Goal: Find specific page/section: Find specific page/section

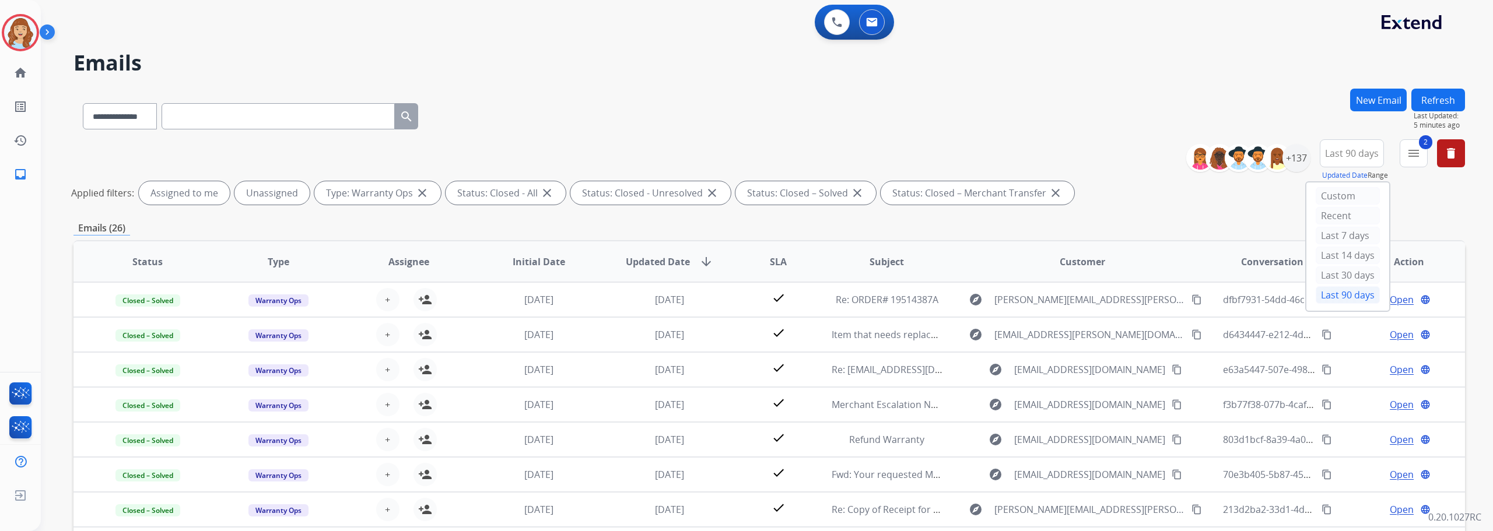
select select "**********"
click at [1407, 158] on mat-icon "menu" at bounding box center [1413, 153] width 14 height 14
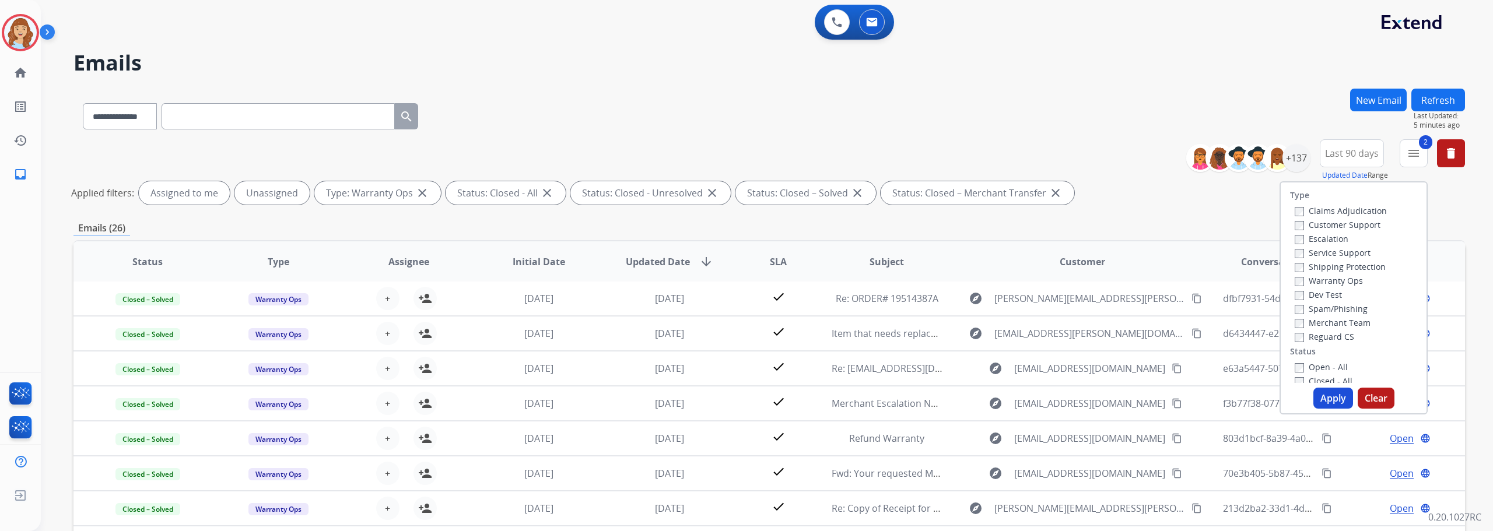
click at [1312, 275] on label "Warranty Ops" at bounding box center [1328, 280] width 68 height 11
click at [1322, 210] on label "Claims Adjudication" at bounding box center [1340, 210] width 92 height 11
click at [1315, 402] on button "Apply" at bounding box center [1333, 398] width 40 height 21
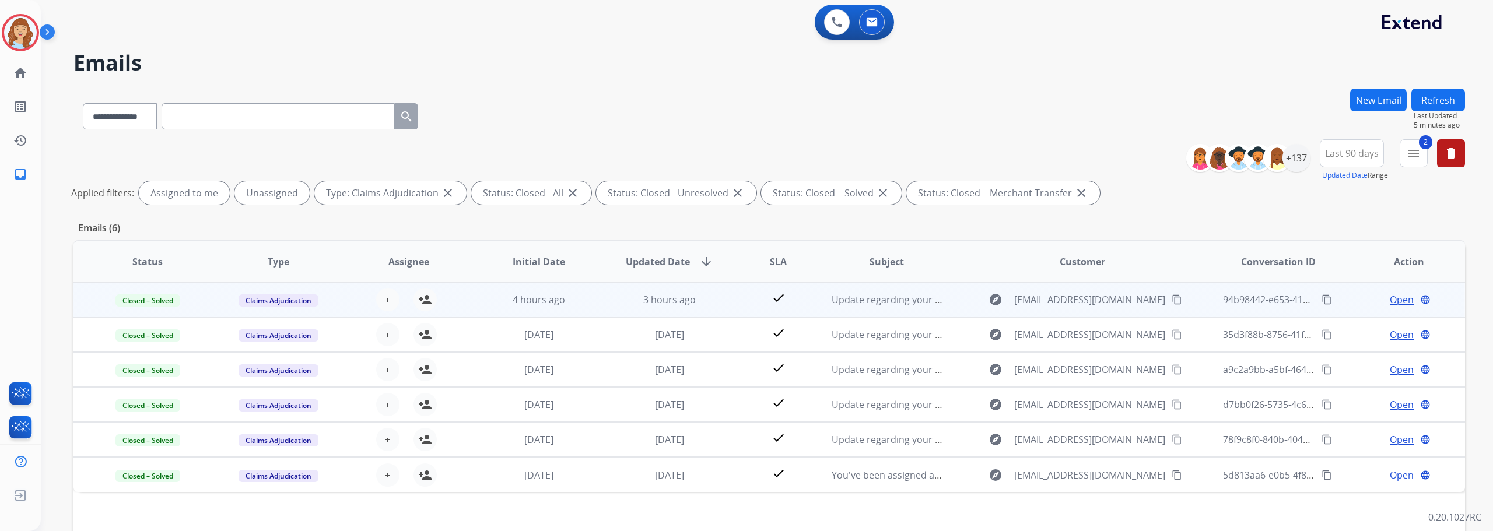
click at [961, 305] on div "explore [EMAIL_ADDRESS][DOMAIN_NAME] content_copy" at bounding box center [1081, 299] width 241 height 19
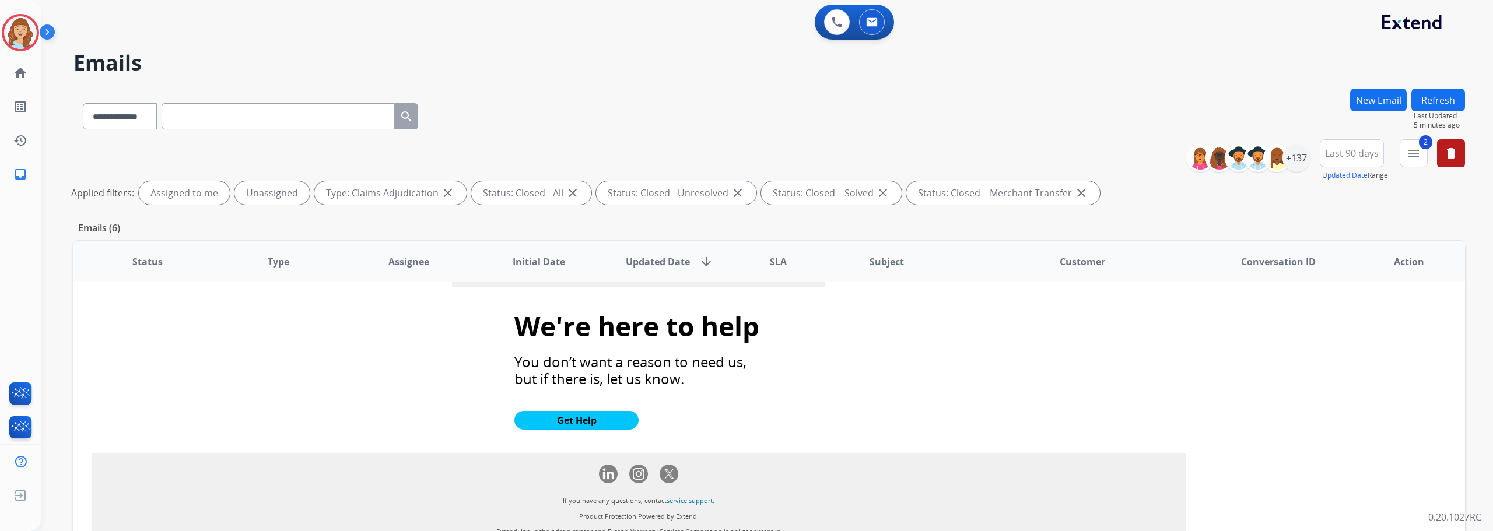
scroll to position [700, 0]
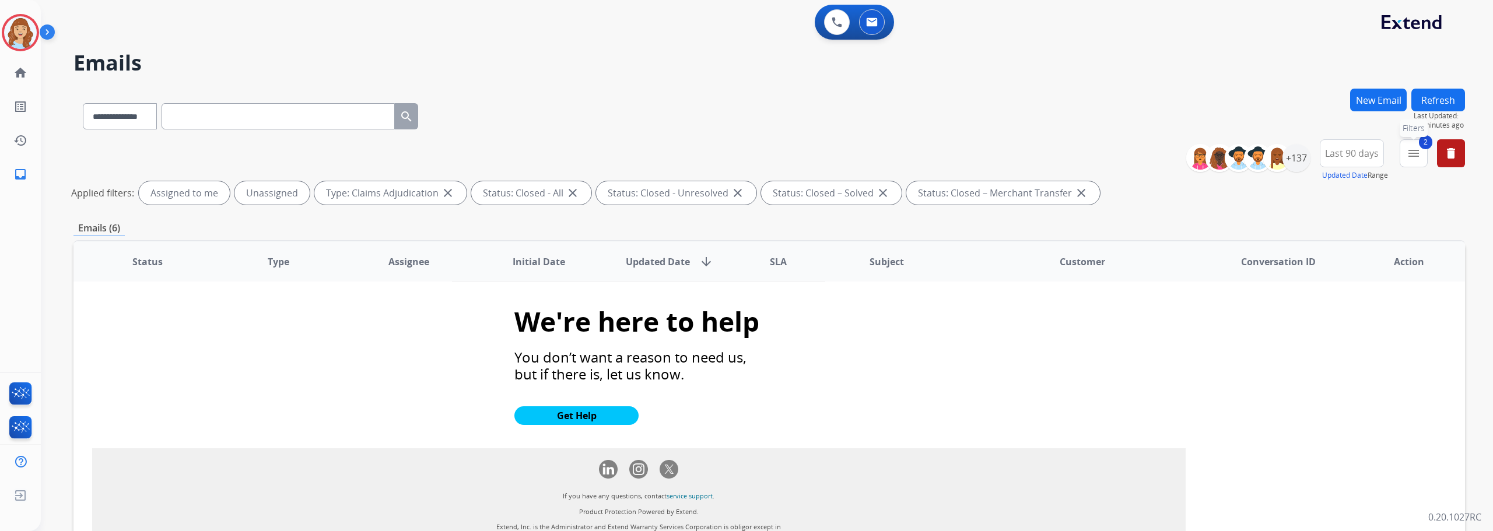
click at [1419, 156] on mat-icon "menu" at bounding box center [1413, 153] width 14 height 14
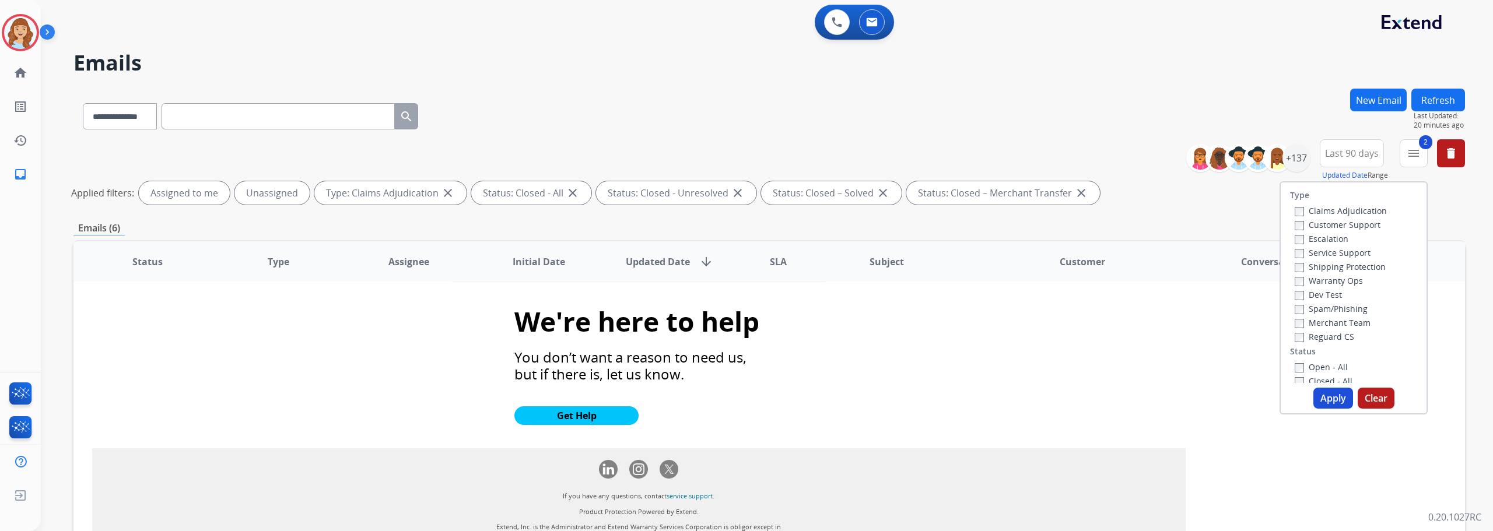
click at [1309, 214] on label "Claims Adjudication" at bounding box center [1340, 210] width 92 height 11
click at [1318, 238] on label "Escalation" at bounding box center [1321, 238] width 54 height 11
click at [1330, 400] on button "Apply" at bounding box center [1333, 398] width 40 height 21
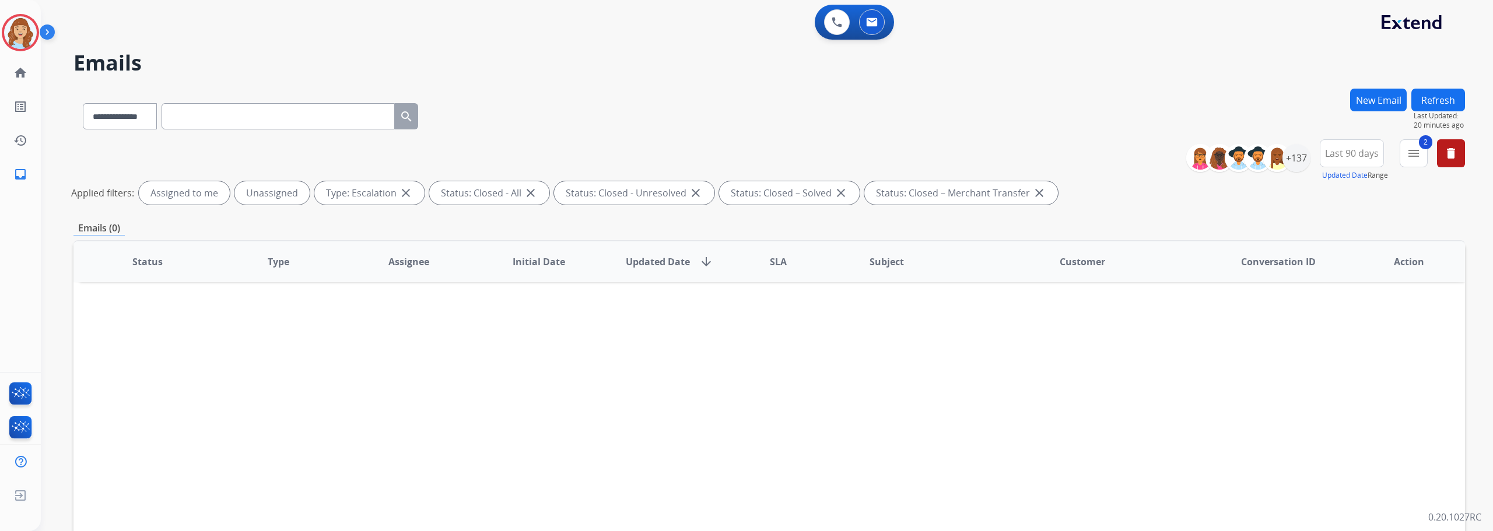
scroll to position [58, 0]
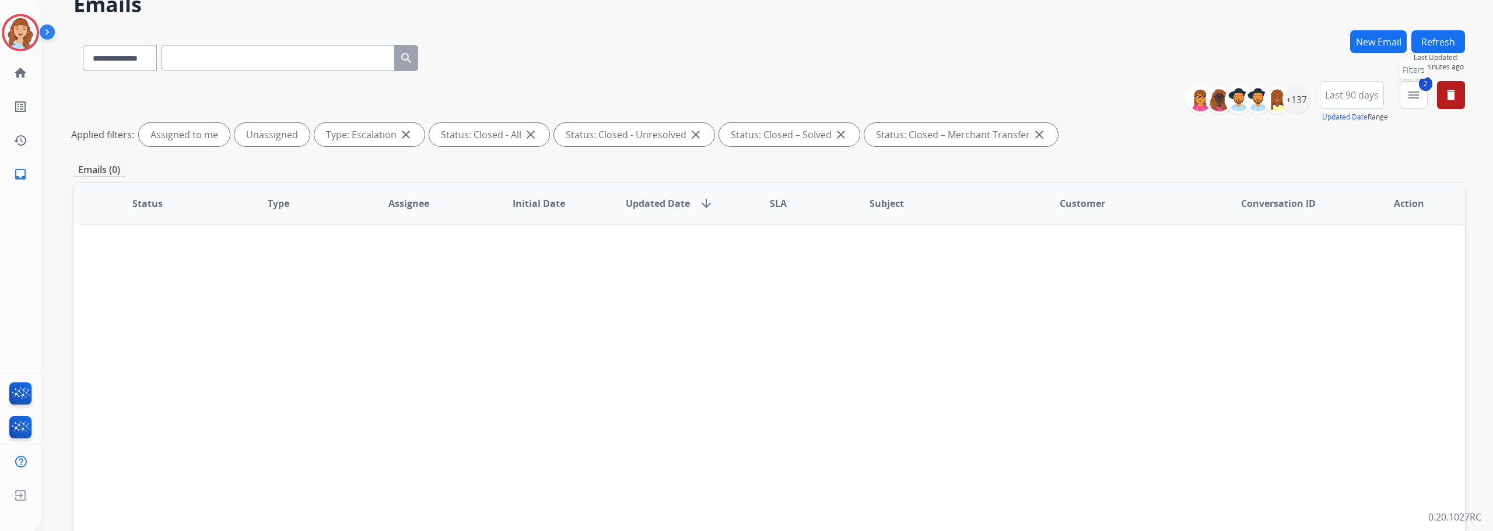
click at [1421, 101] on button "2 menu Filters" at bounding box center [1413, 95] width 28 height 28
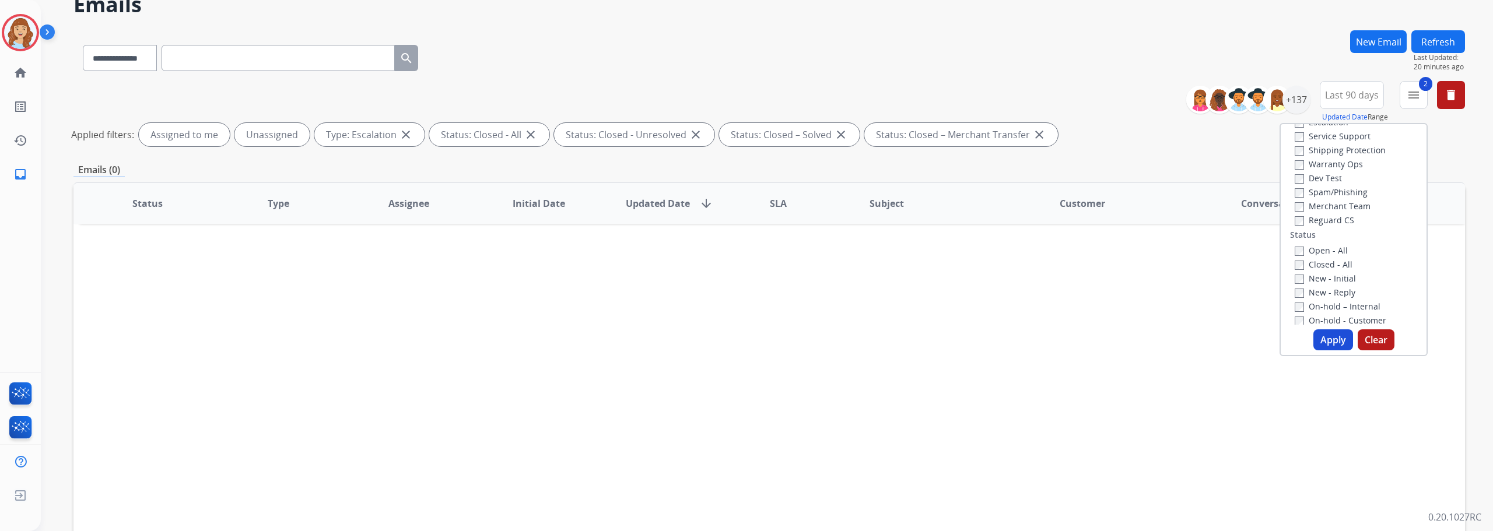
click at [1317, 245] on label "Open - All" at bounding box center [1320, 250] width 53 height 11
click at [1328, 335] on button "Apply" at bounding box center [1333, 339] width 40 height 21
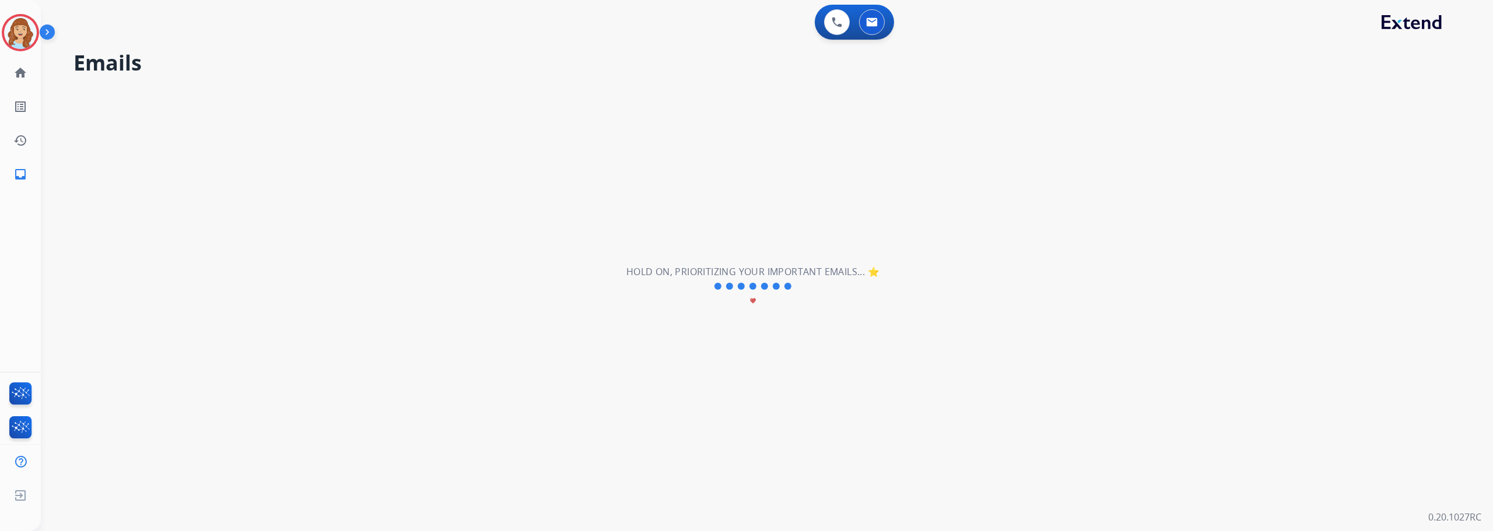
scroll to position [0, 0]
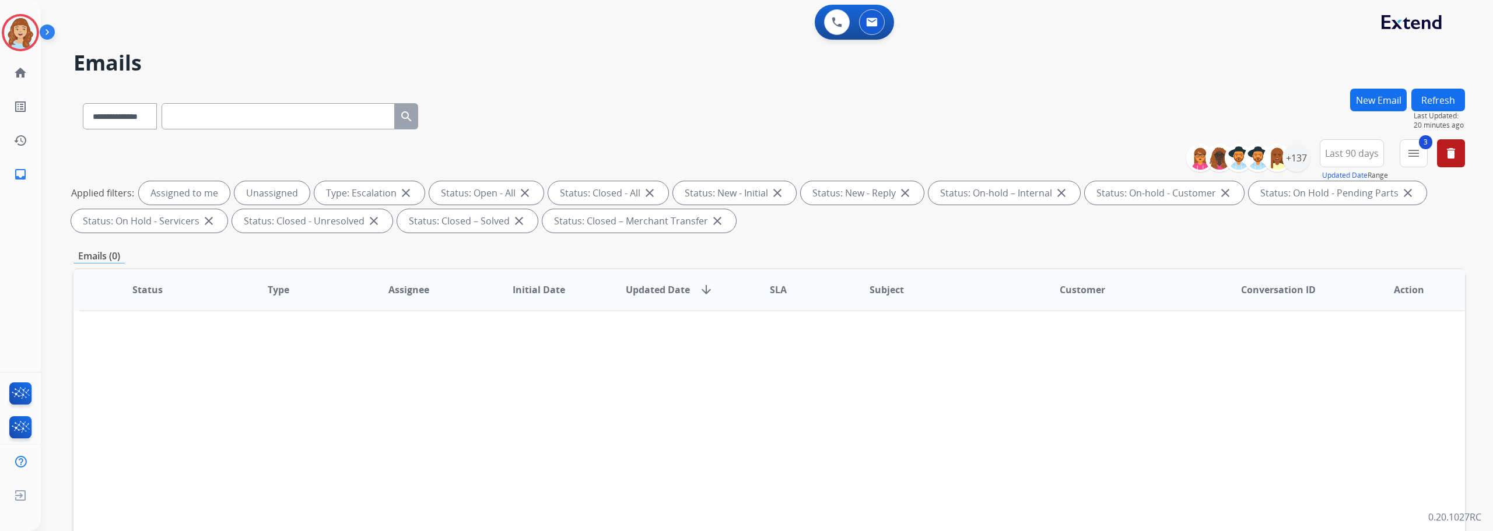
click at [1361, 156] on span "Last 90 days" at bounding box center [1352, 153] width 54 height 5
click at [1356, 196] on div "Custom" at bounding box center [1347, 195] width 64 height 17
click at [1368, 215] on input "date" at bounding box center [1337, 214] width 83 height 24
type input "**********"
click at [1367, 262] on input "date" at bounding box center [1337, 261] width 83 height 24
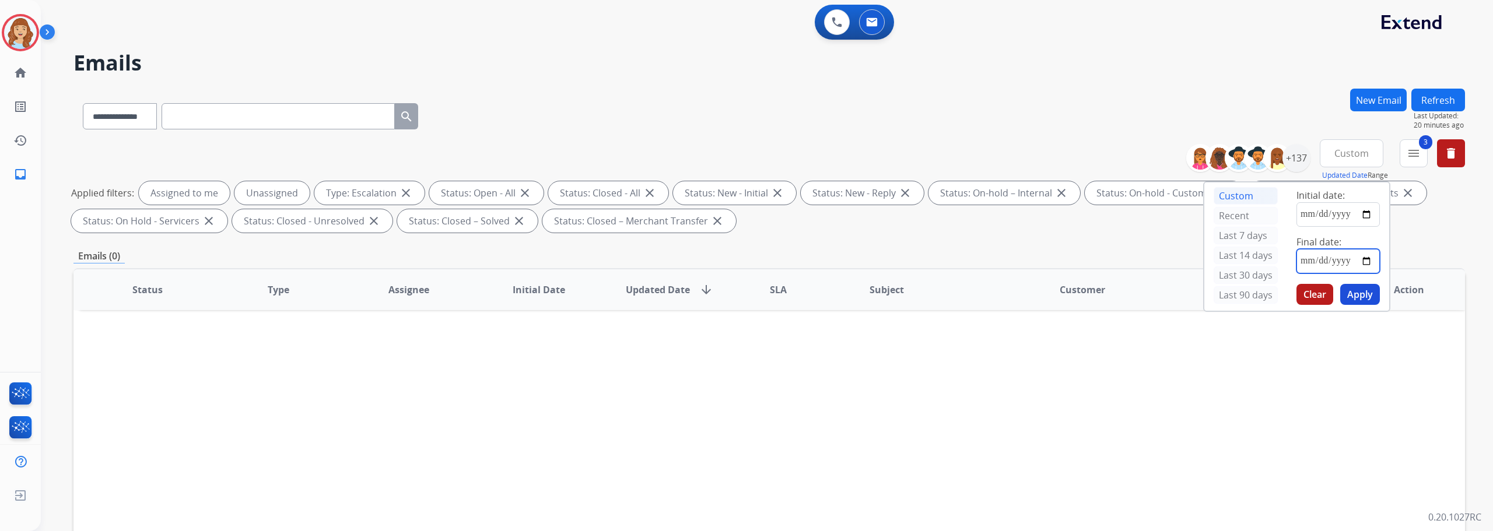
type input "**********"
click at [1364, 297] on button "Apply" at bounding box center [1360, 294] width 40 height 21
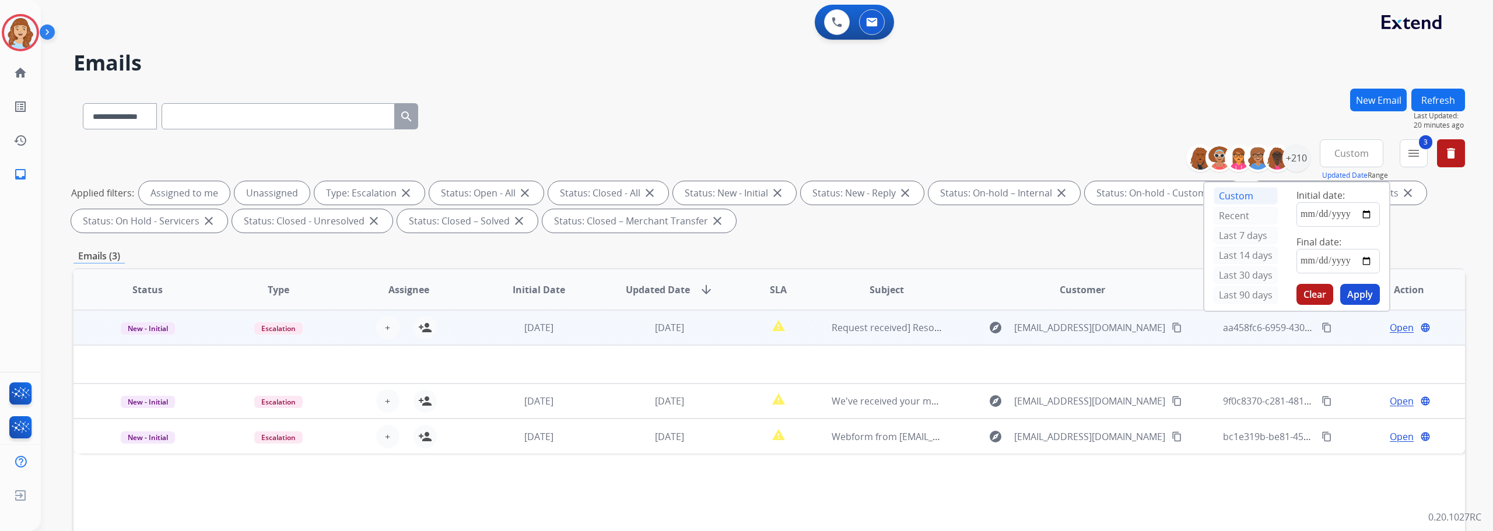
click at [955, 338] on td "explore [EMAIL_ADDRESS][DOMAIN_NAME] content_copy" at bounding box center [1073, 327] width 261 height 35
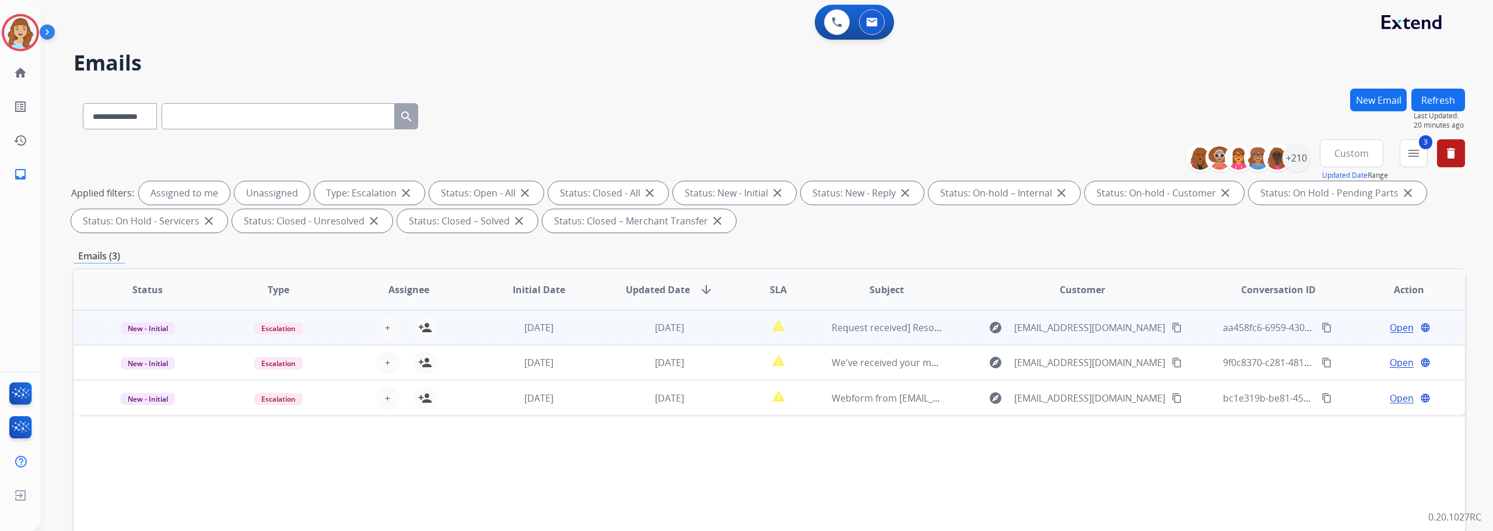
click at [954, 336] on td "explore [EMAIL_ADDRESS][DOMAIN_NAME] content_copy" at bounding box center [1073, 327] width 261 height 35
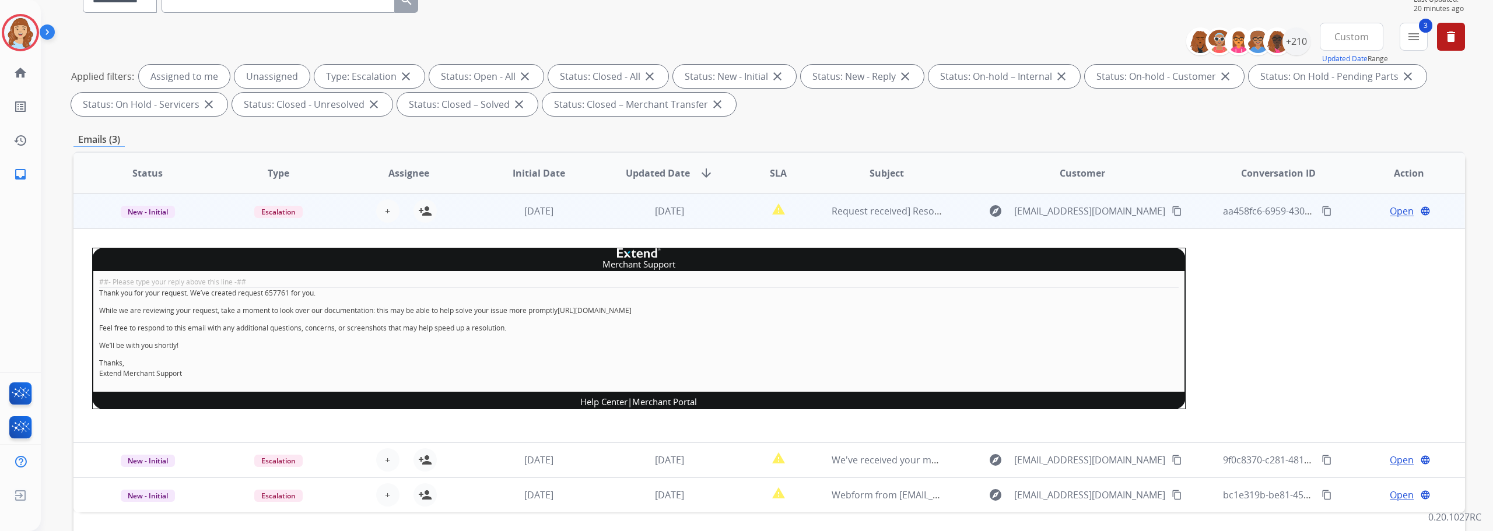
scroll to position [175, 0]
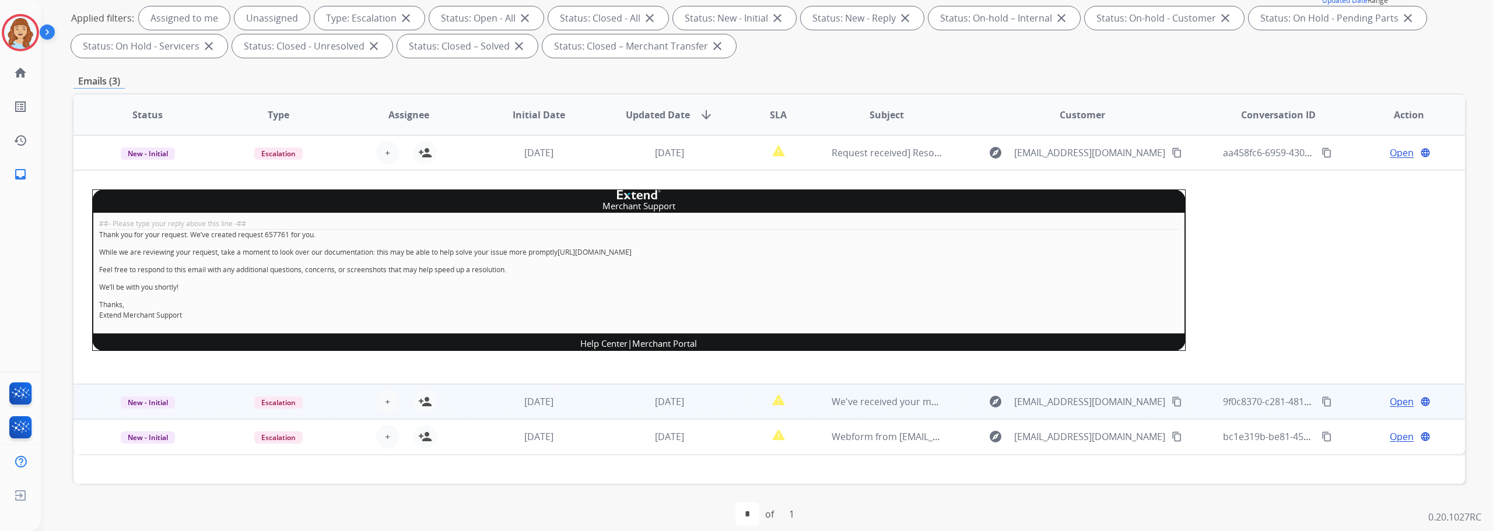
click at [943, 398] on td "explore [EMAIL_ADDRESS][DOMAIN_NAME] content_copy" at bounding box center [1073, 401] width 261 height 35
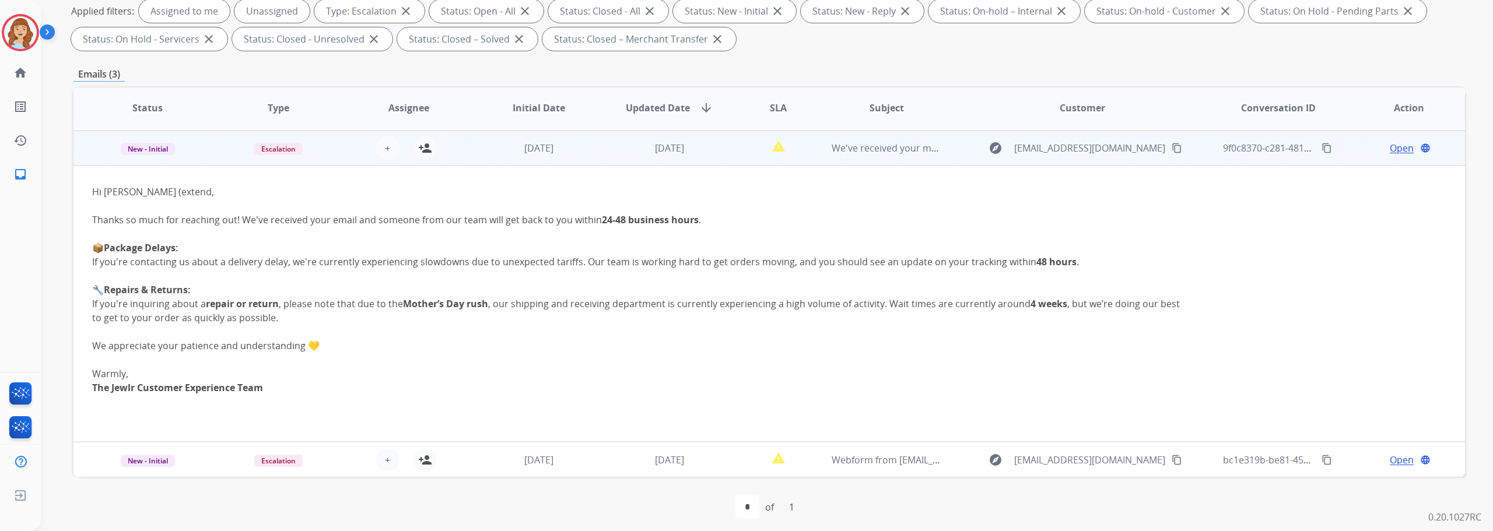
scroll to position [188, 0]
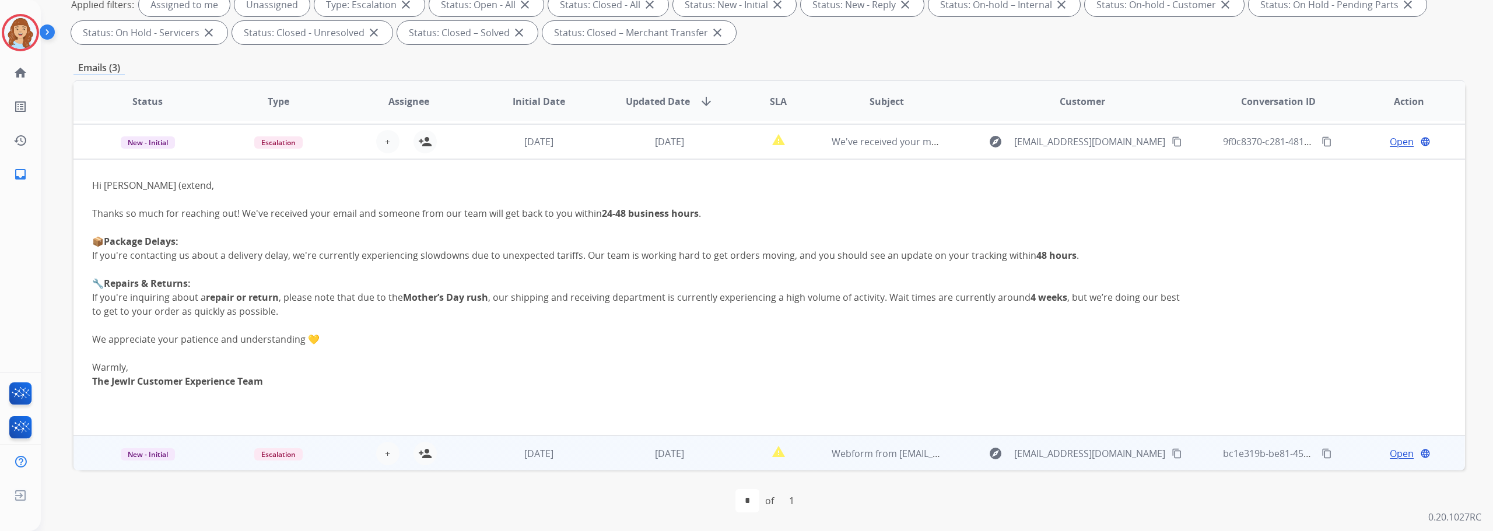
click at [948, 443] on td "explore [EMAIL_ADDRESS][DOMAIN_NAME] content_copy" at bounding box center [1073, 453] width 261 height 35
